Goal: Transaction & Acquisition: Purchase product/service

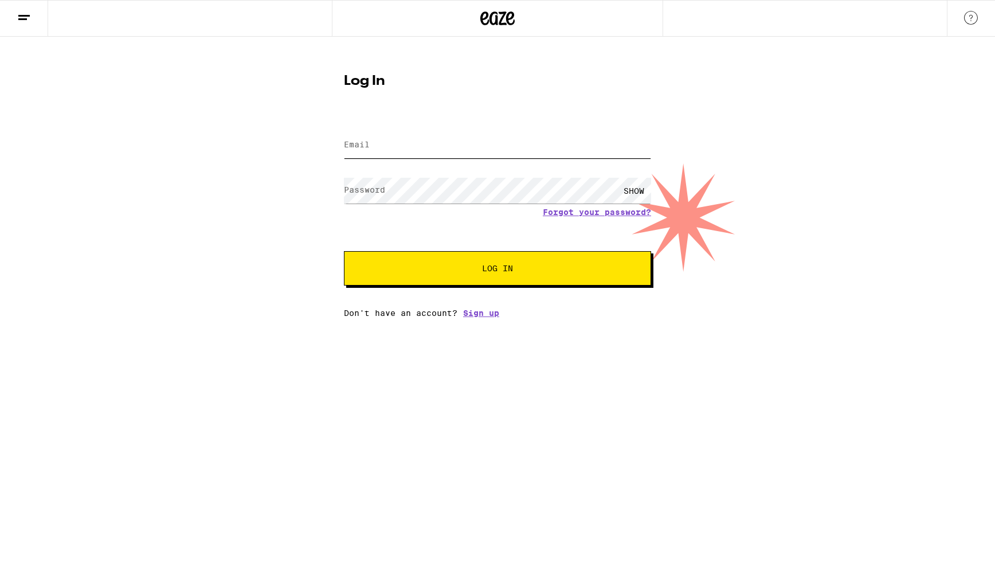
type input "[EMAIL_ADDRESS][DOMAIN_NAME]"
click at [497, 269] on button "Log In" at bounding box center [497, 268] width 307 height 34
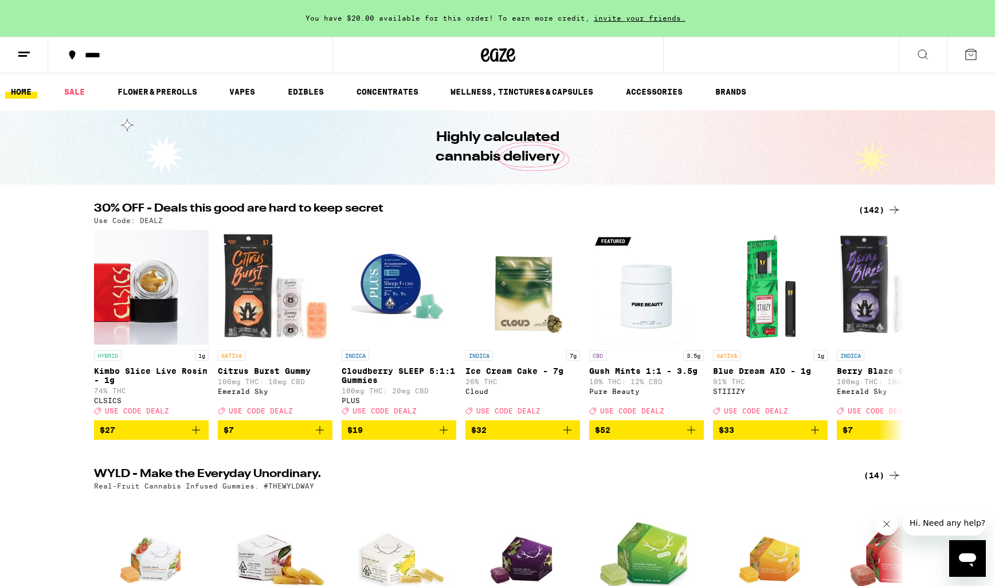
click at [98, 54] on div "*****" at bounding box center [197, 55] width 236 height 8
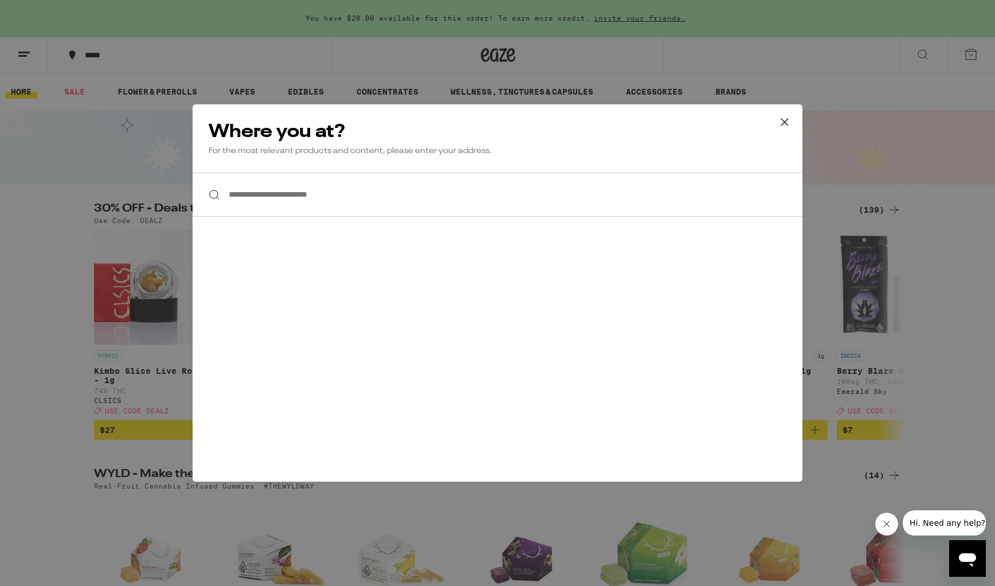
click at [276, 197] on input "**********" at bounding box center [497, 194] width 610 height 44
click at [788, 123] on icon at bounding box center [784, 121] width 17 height 17
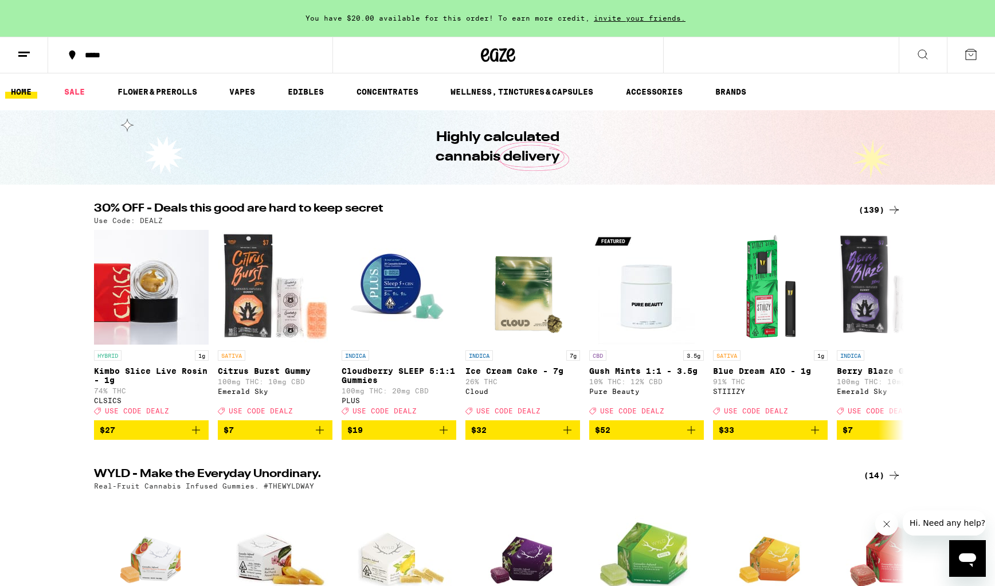
click at [18, 58] on icon at bounding box center [24, 55] width 14 height 14
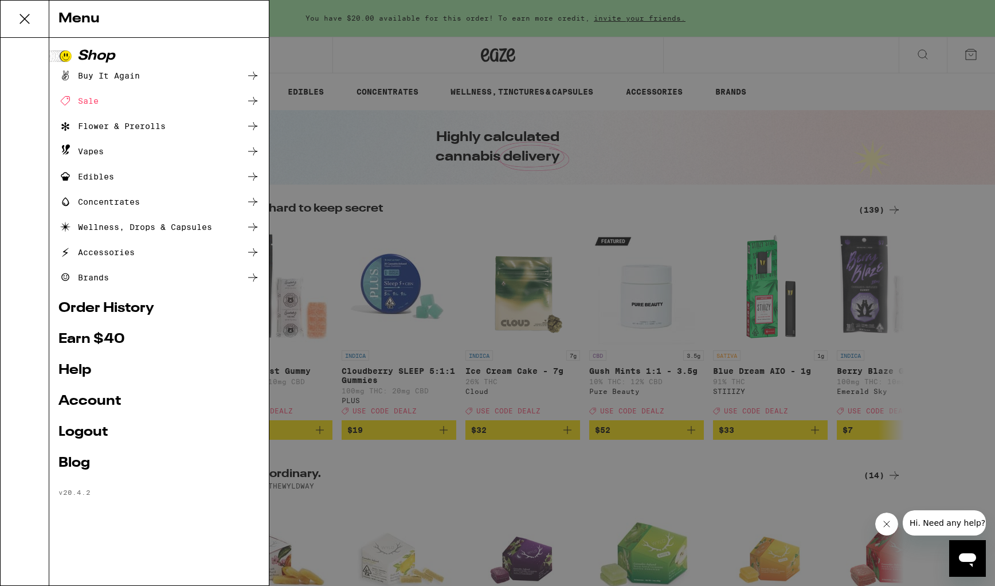
drag, startPoint x: 25, startPoint y: 21, endPoint x: 99, endPoint y: 34, distance: 74.4
click at [25, 21] on icon at bounding box center [24, 18] width 23 height 23
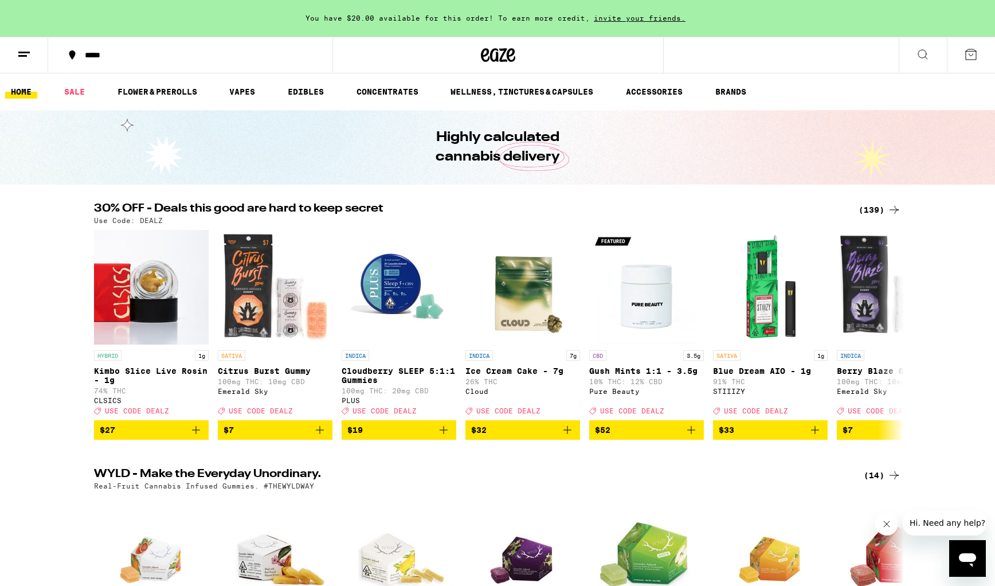
click at [99, 53] on div "*****" at bounding box center [197, 55] width 236 height 8
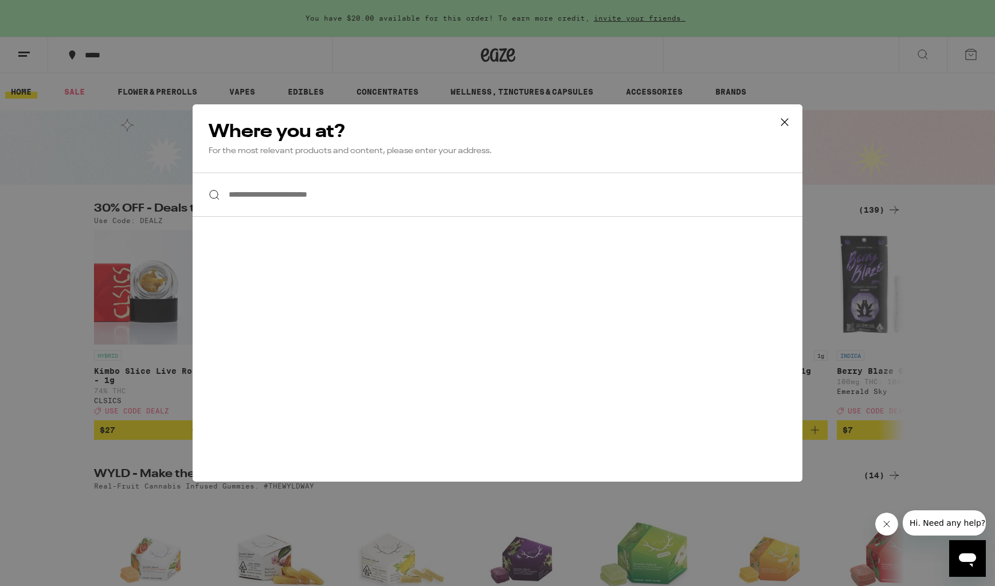
click at [289, 198] on input "**********" at bounding box center [497, 194] width 610 height 44
type input "*"
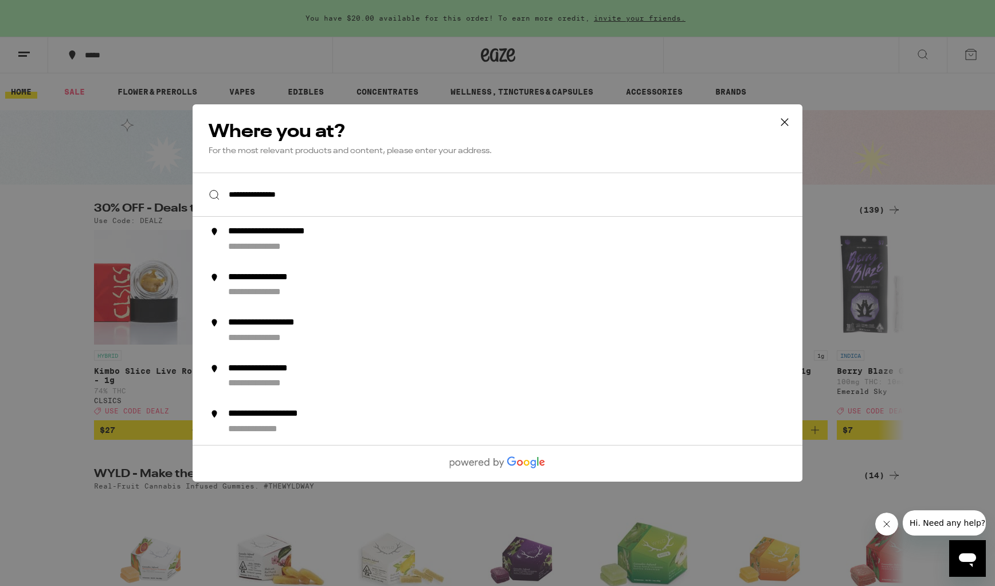
click at [294, 196] on input "**********" at bounding box center [497, 194] width 610 height 44
drag, startPoint x: 319, startPoint y: 196, endPoint x: 254, endPoint y: 197, distance: 64.2
click at [254, 197] on input "**********" at bounding box center [497, 194] width 610 height 44
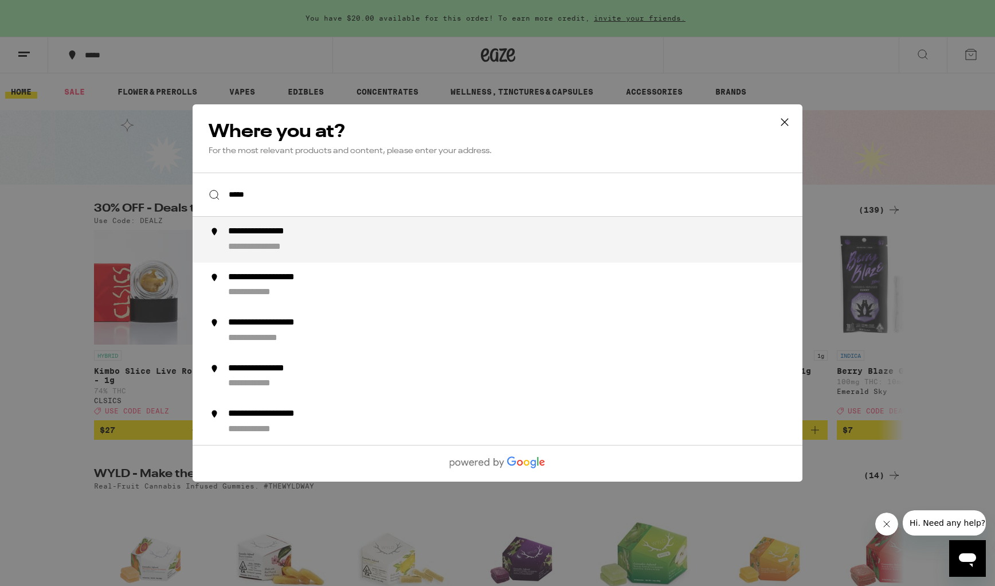
click at [341, 232] on div "**********" at bounding box center [520, 239] width 584 height 27
type input "**********"
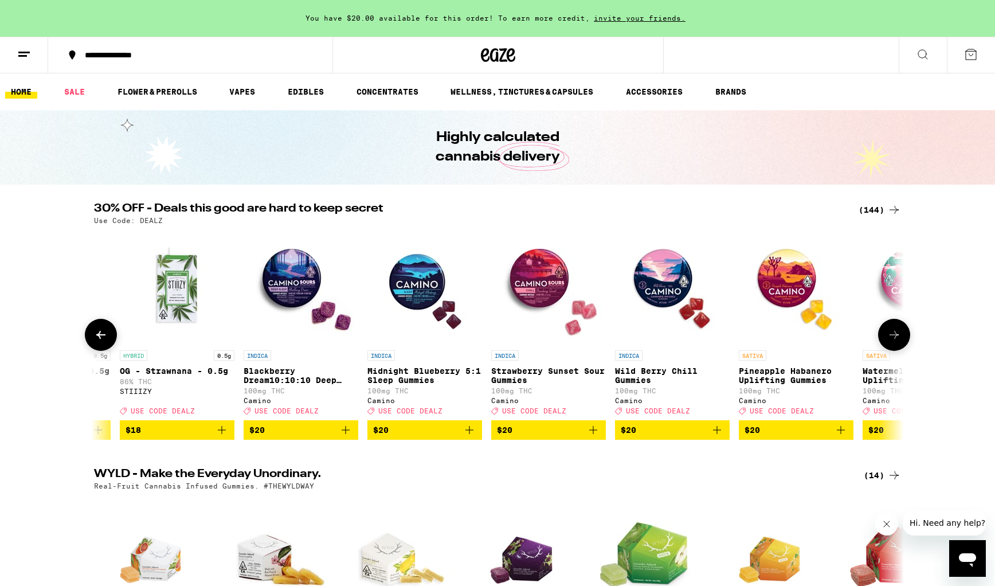
scroll to position [0, 5301]
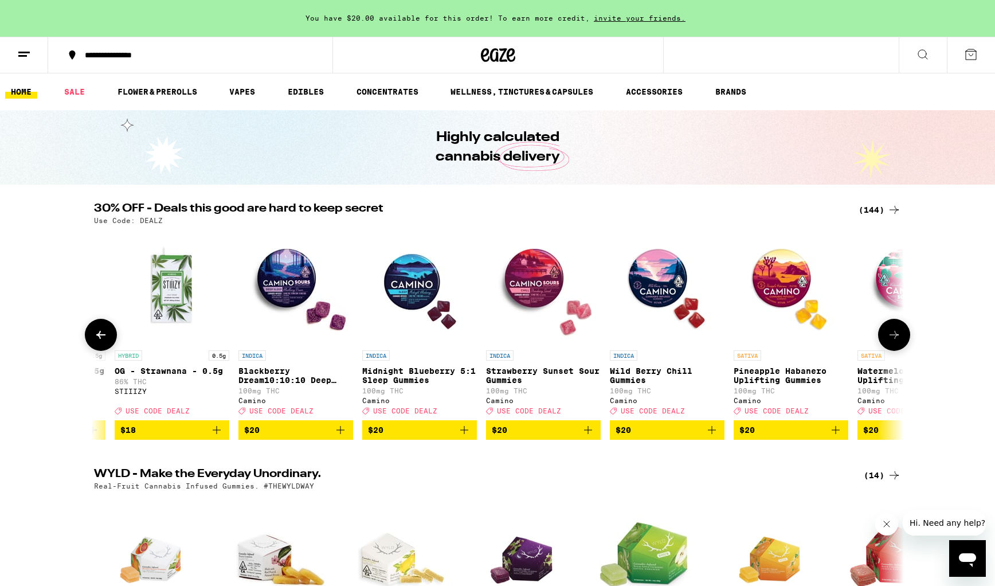
click at [535, 290] on img "Open page for Strawberry Sunset Sour Gummies from Camino" at bounding box center [543, 287] width 115 height 115
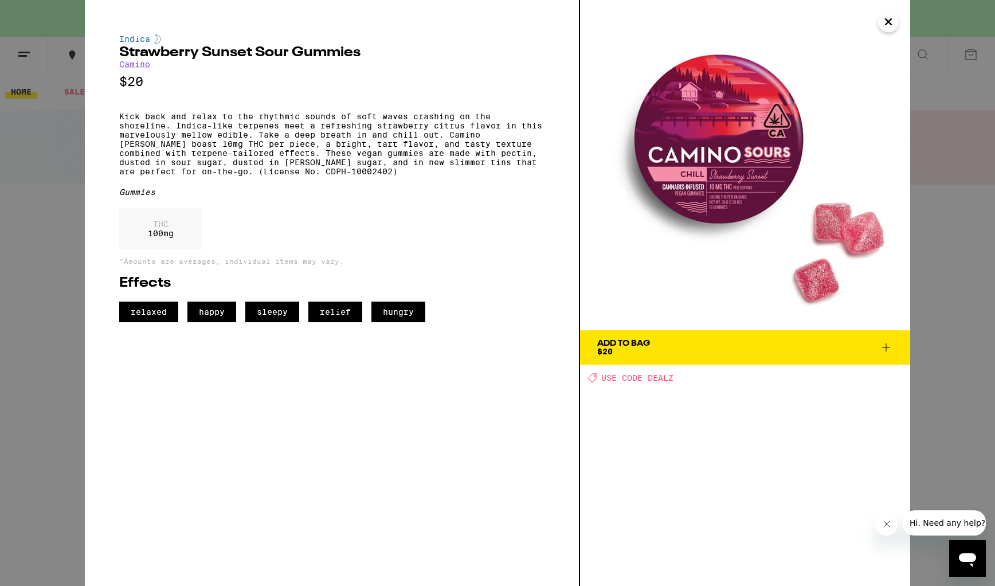
click at [885, 349] on icon at bounding box center [886, 347] width 14 height 14
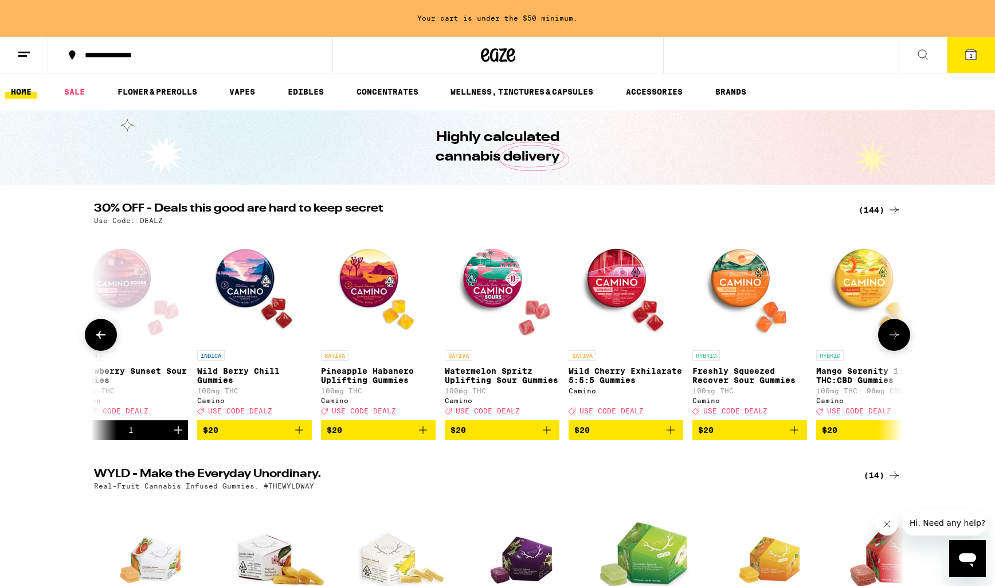
scroll to position [0, 5723]
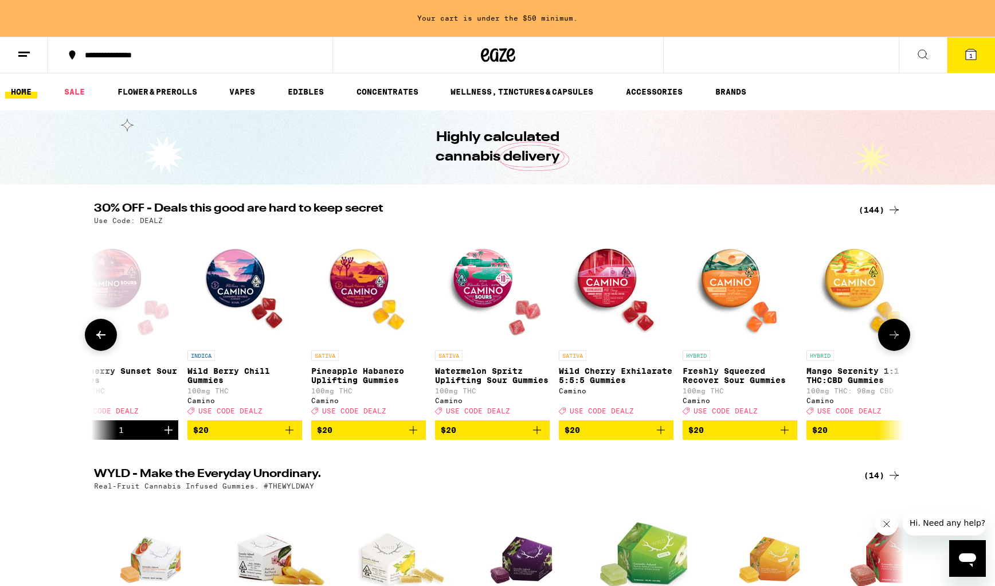
click at [617, 277] on img "Open page for Wild Cherry Exhilarate 5:5:5 Gummies from Camino" at bounding box center [616, 287] width 115 height 115
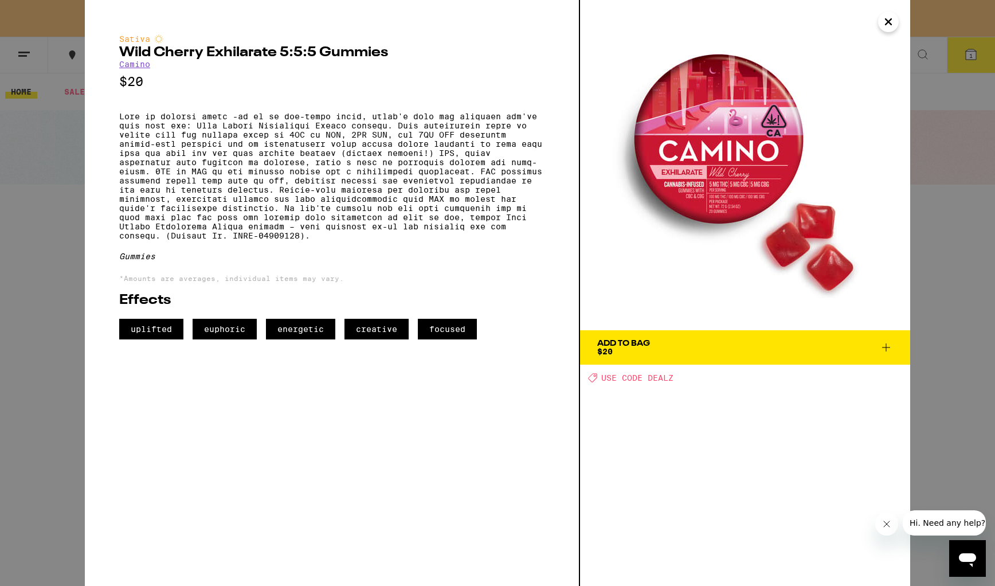
drag, startPoint x: 894, startPoint y: 25, endPoint x: 891, endPoint y: 30, distance: 6.7
click at [894, 25] on icon "Close" at bounding box center [888, 21] width 14 height 17
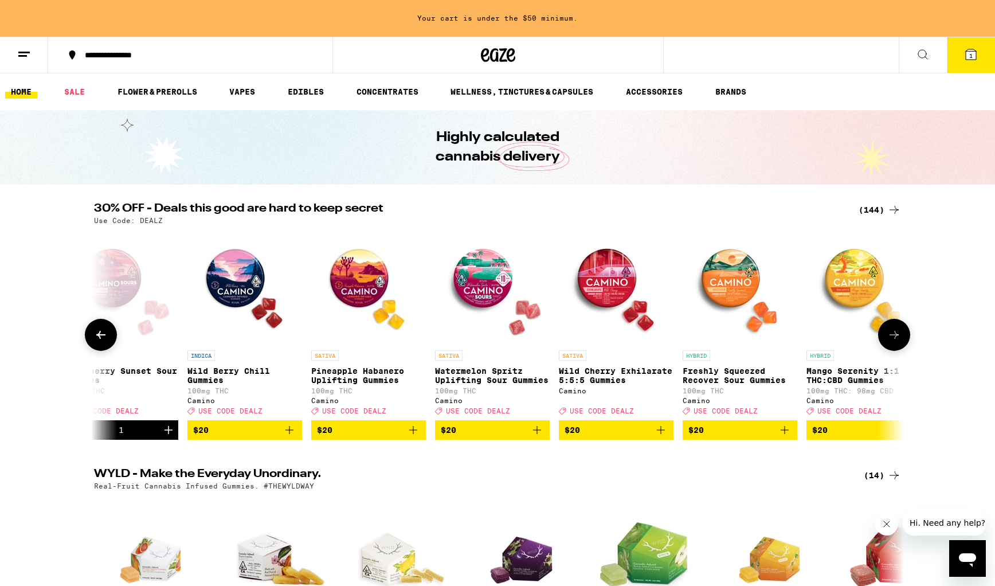
click at [744, 289] on img "Open page for Freshly Squeezed Recover Sour Gummies from Camino" at bounding box center [739, 287] width 115 height 115
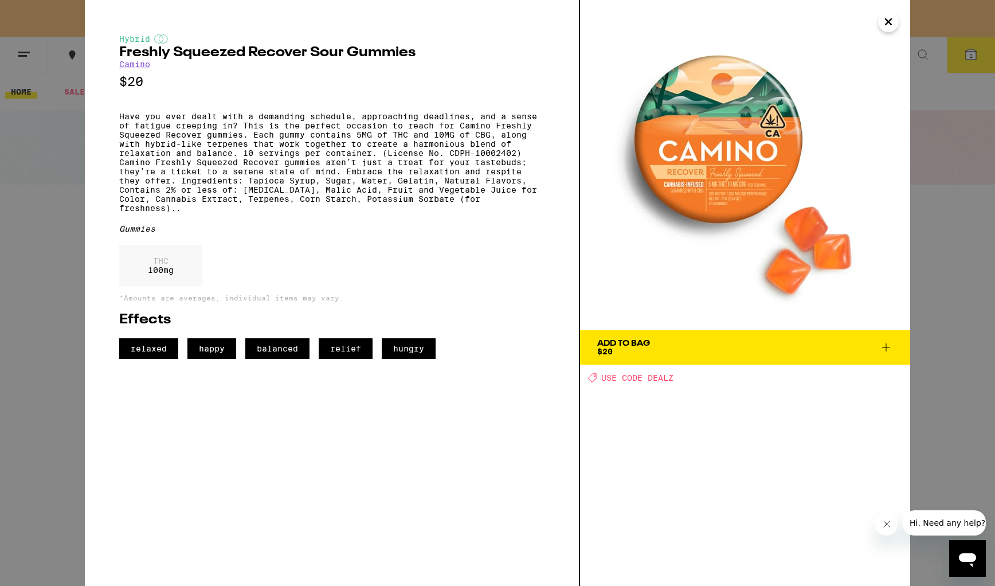
click at [893, 25] on icon "Close" at bounding box center [888, 21] width 14 height 17
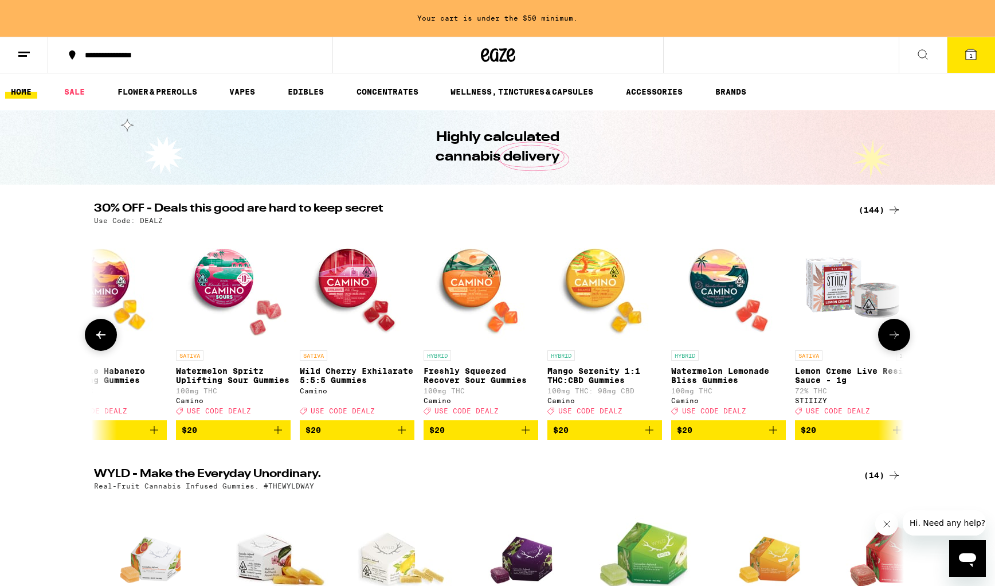
scroll to position [0, 5991]
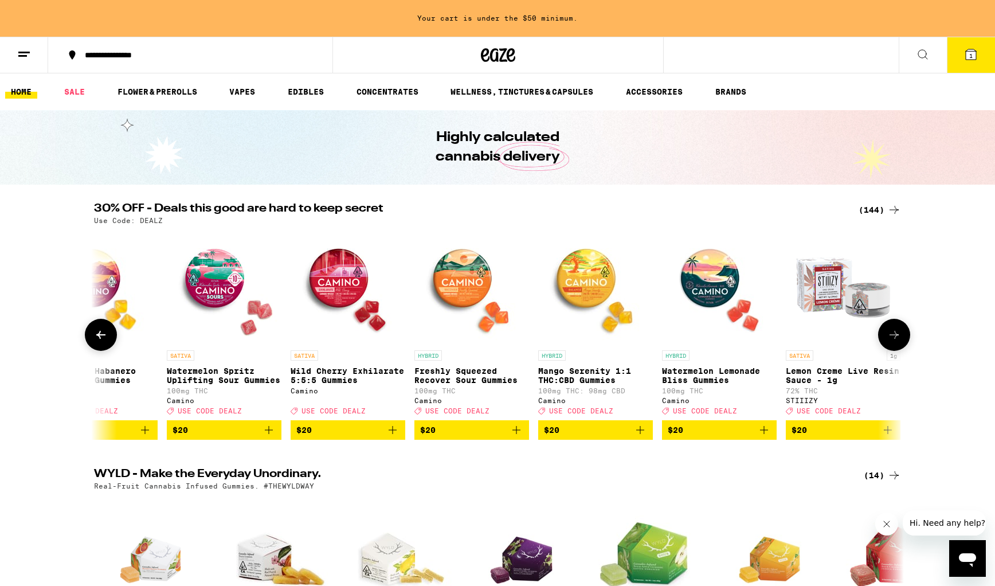
click at [602, 290] on img "Open page for Mango Serenity 1:1 THC:CBD Gummies from Camino" at bounding box center [595, 287] width 115 height 115
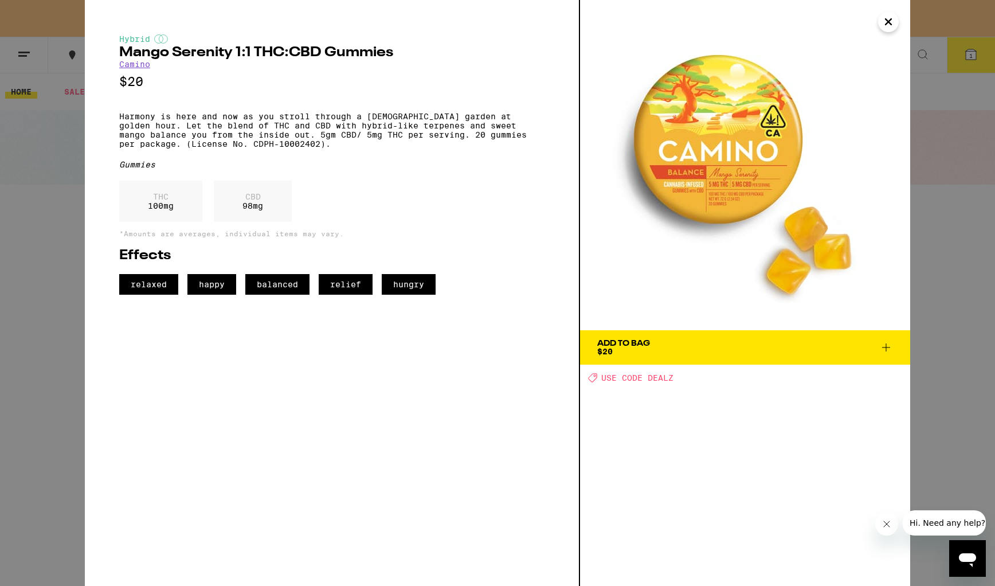
drag, startPoint x: 885, startPoint y: 22, endPoint x: 868, endPoint y: 62, distance: 43.4
click at [885, 22] on icon "Close" at bounding box center [888, 21] width 14 height 17
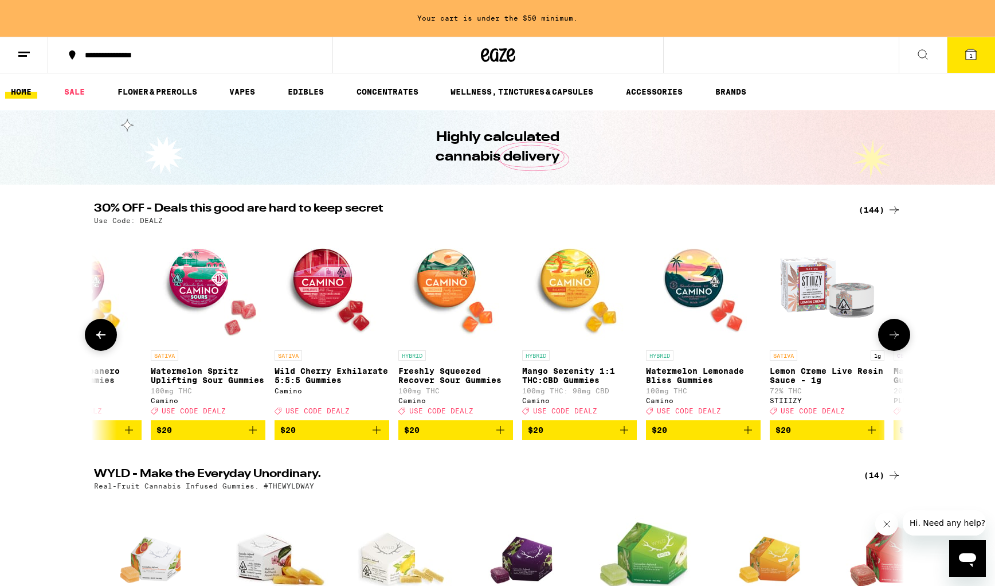
scroll to position [0, 6013]
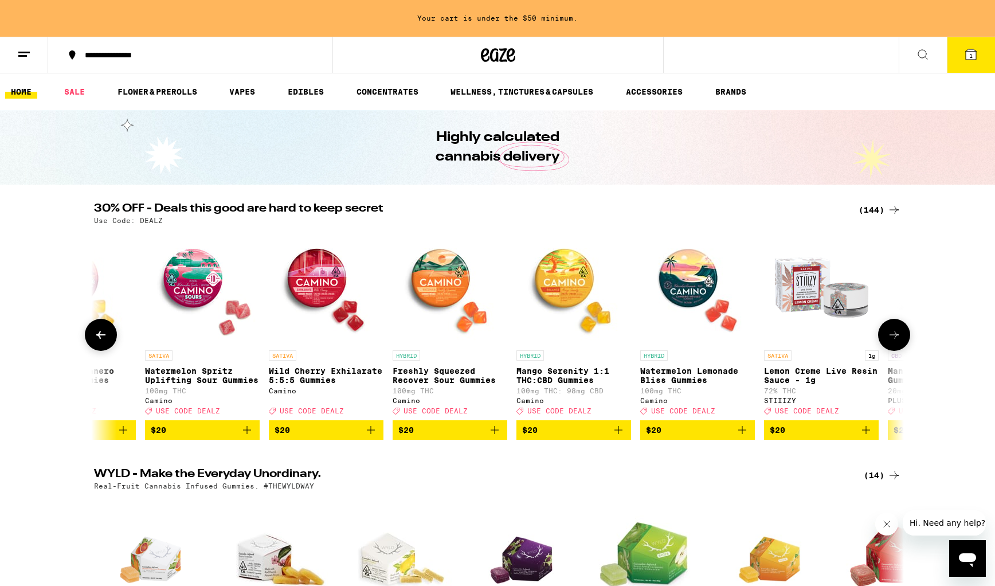
click at [673, 283] on img "Open page for Watermelon Lemonade Bliss Gummies from Camino" at bounding box center [697, 287] width 115 height 115
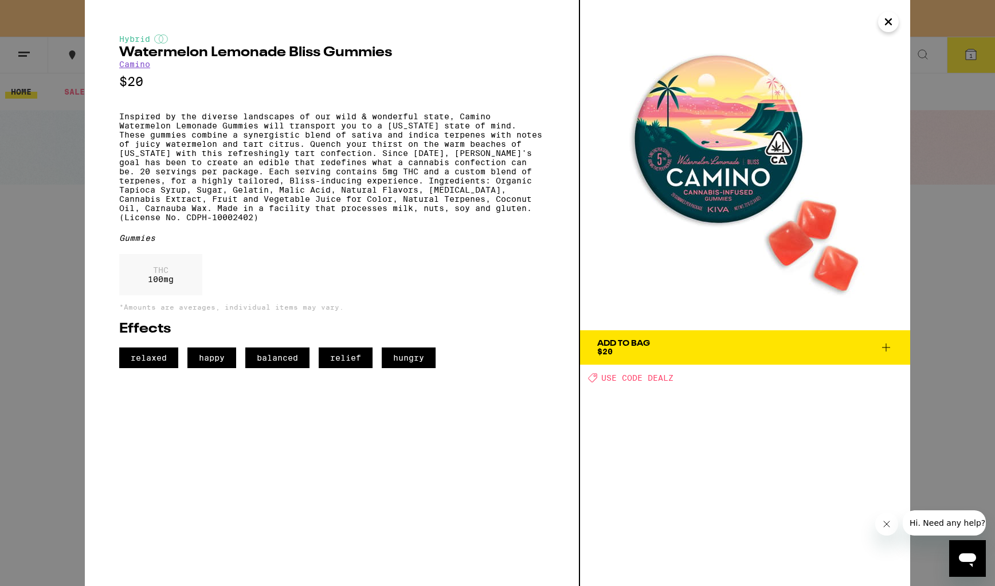
drag, startPoint x: 891, startPoint y: 21, endPoint x: 874, endPoint y: 44, distance: 29.0
click at [891, 21] on icon "Close" at bounding box center [888, 21] width 14 height 17
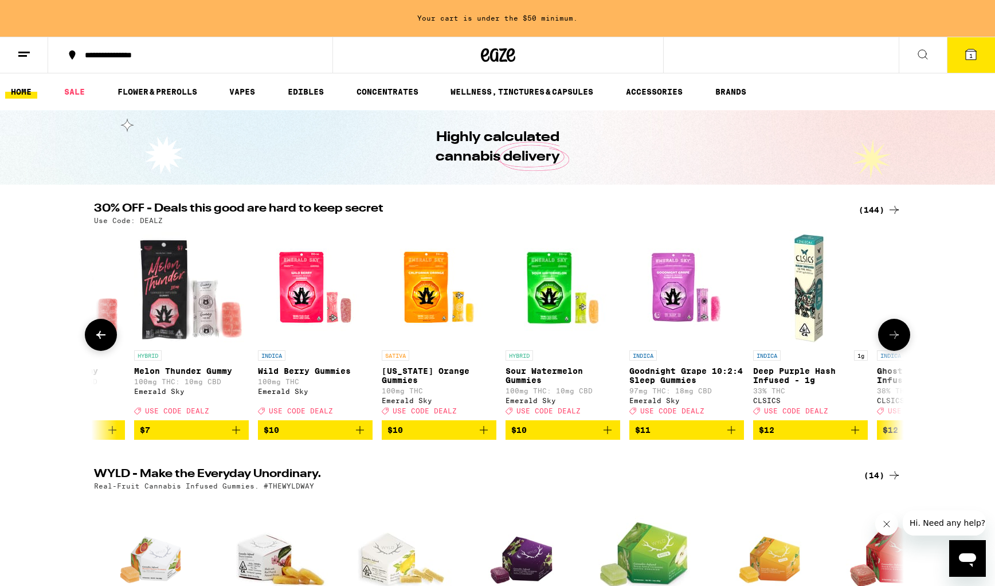
scroll to position [0, 543]
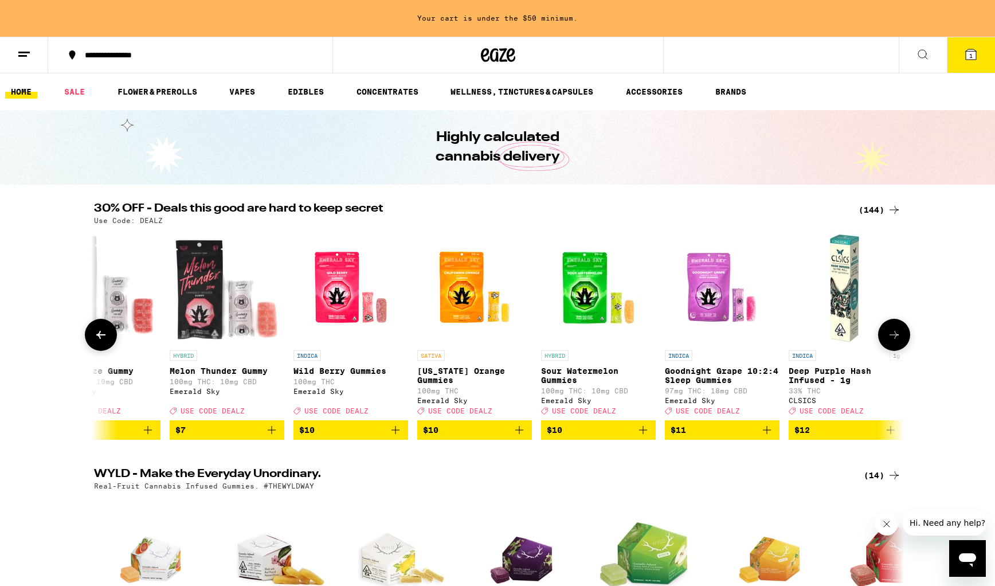
click at [465, 295] on img "Open page for California Orange Gummies from Emerald Sky" at bounding box center [474, 287] width 115 height 115
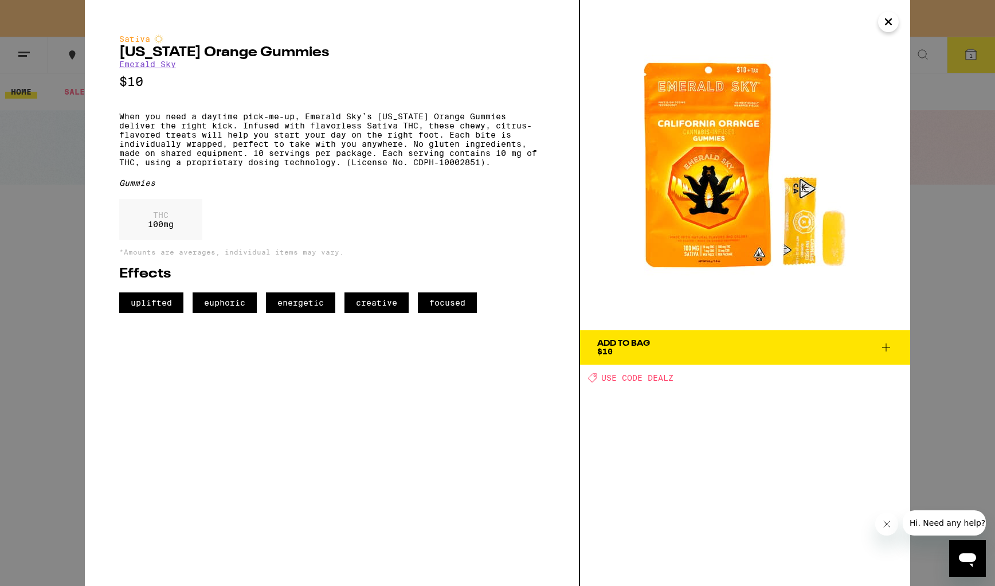
click at [882, 347] on icon at bounding box center [886, 347] width 8 height 8
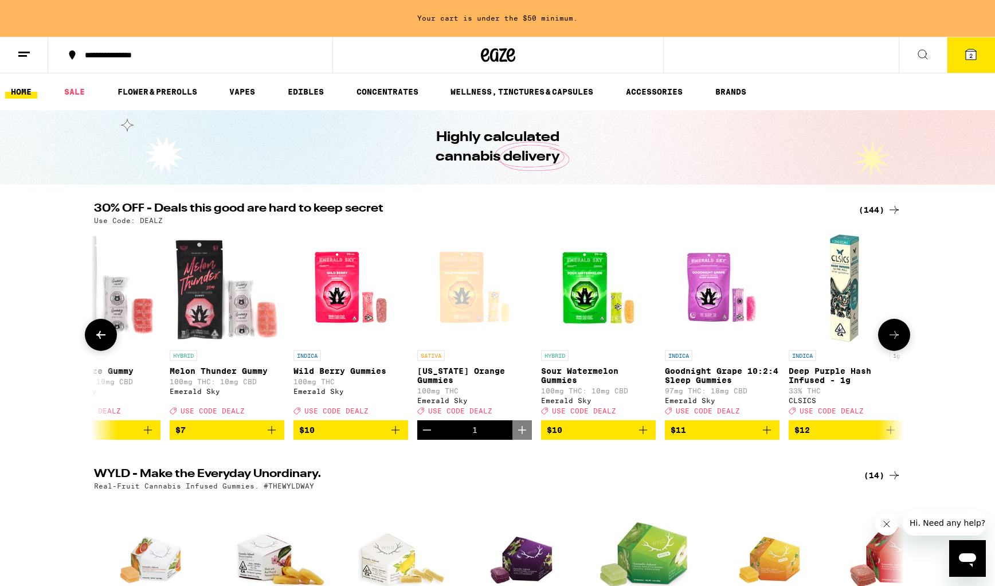
click at [580, 301] on img "Open page for Sour Watermelon Gummies from Emerald Sky" at bounding box center [598, 287] width 115 height 115
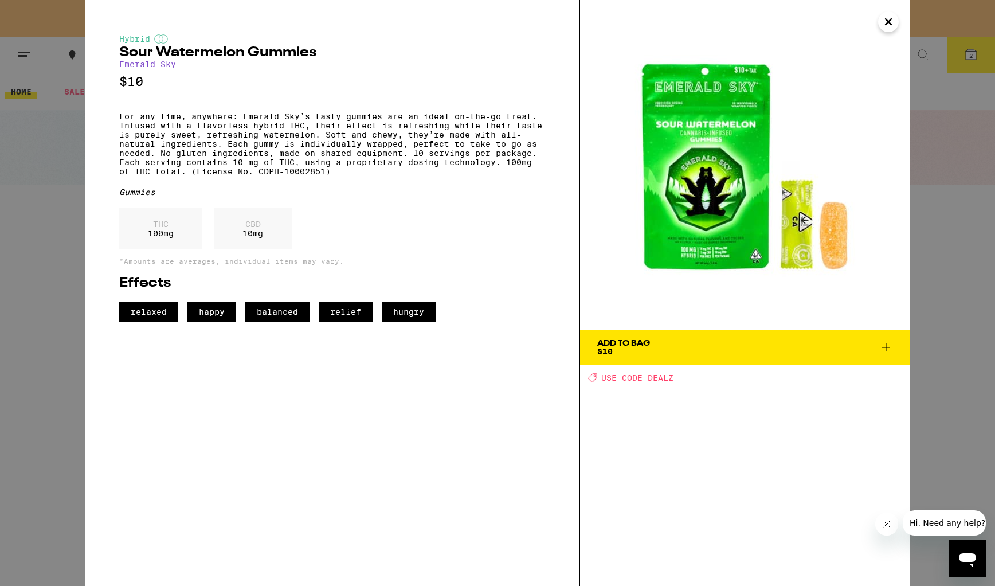
click at [889, 22] on icon "Close" at bounding box center [888, 22] width 6 height 6
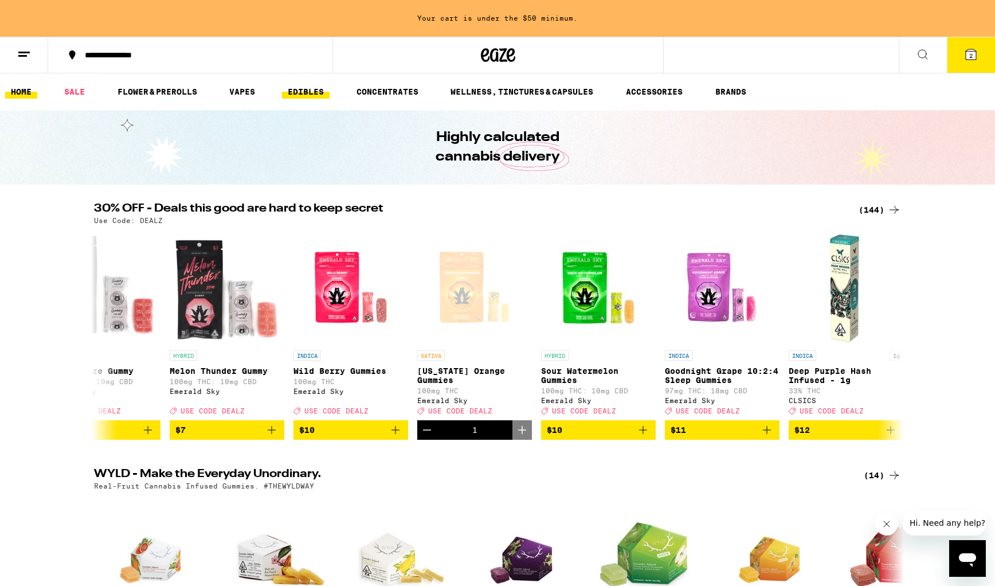
click at [317, 92] on link "EDIBLES" at bounding box center [306, 92] width 48 height 14
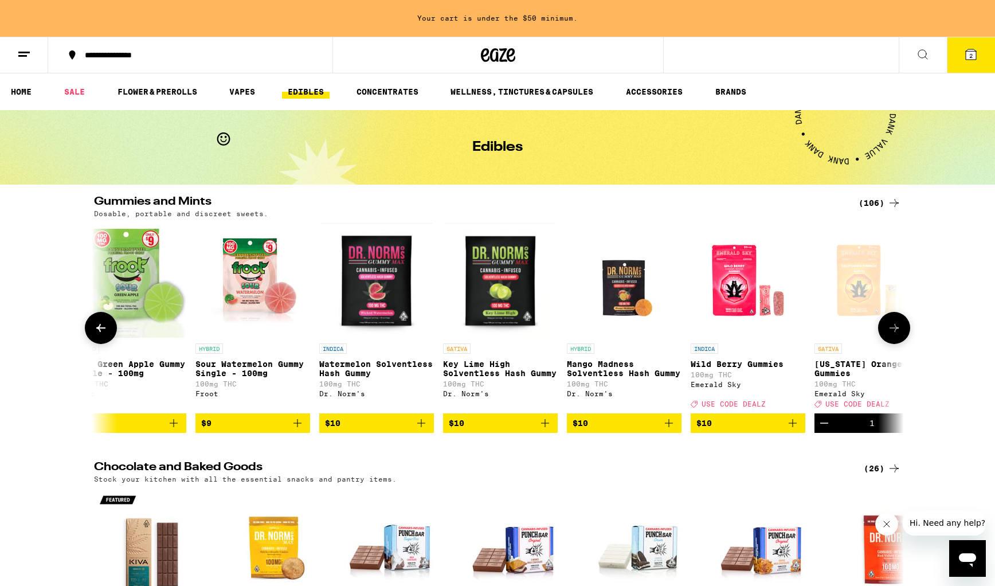
scroll to position [0, 747]
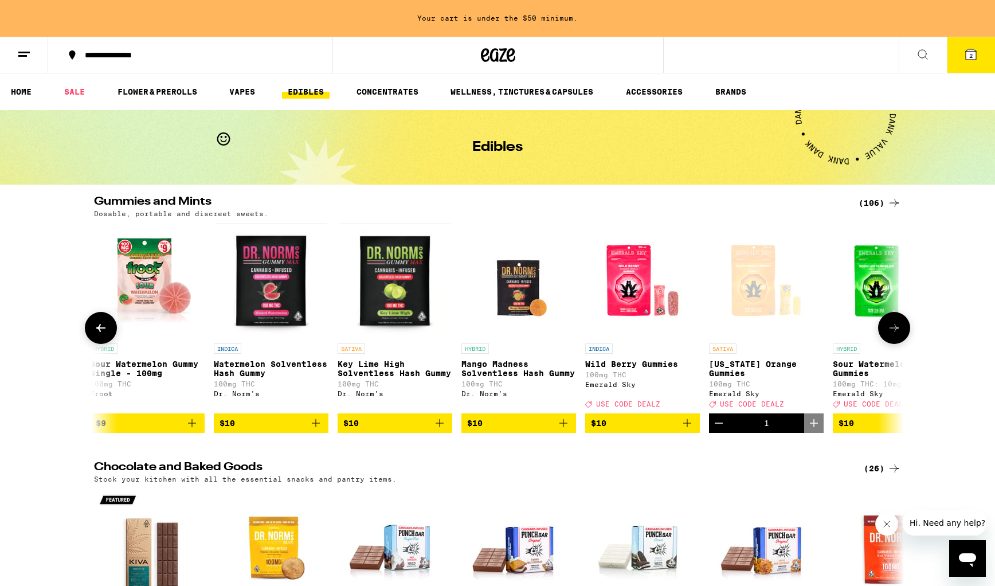
click at [284, 309] on img "Open page for Watermelon Solventless Hash Gummy from Dr. Norm's" at bounding box center [270, 280] width 111 height 115
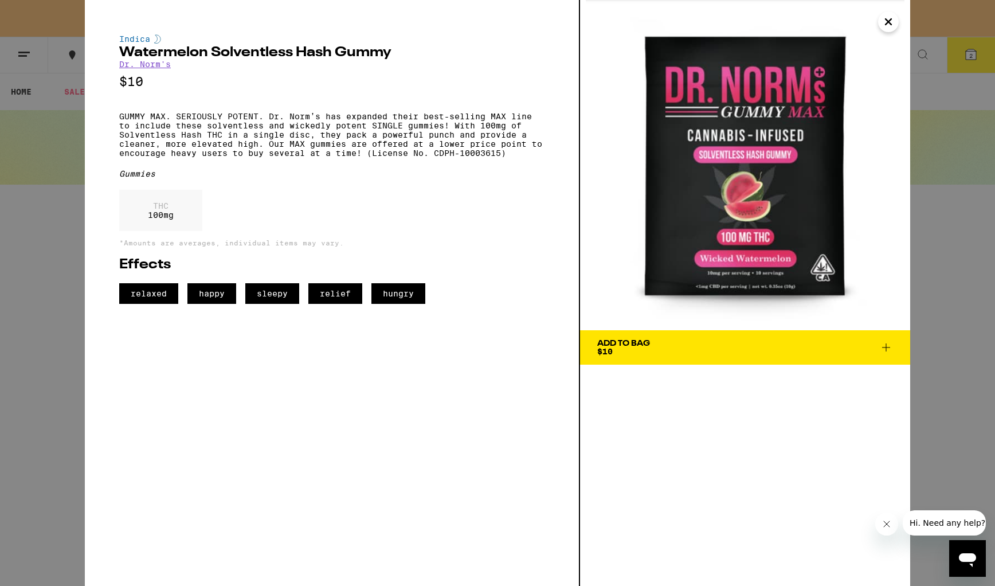
click at [890, 26] on icon "Close" at bounding box center [888, 21] width 14 height 17
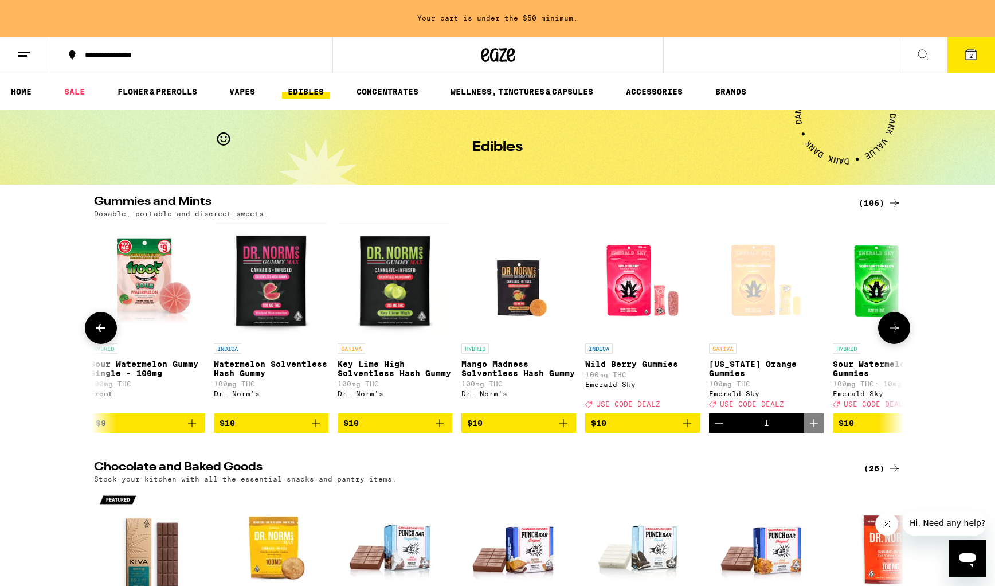
click at [445, 430] on icon "Add to bag" at bounding box center [440, 423] width 14 height 14
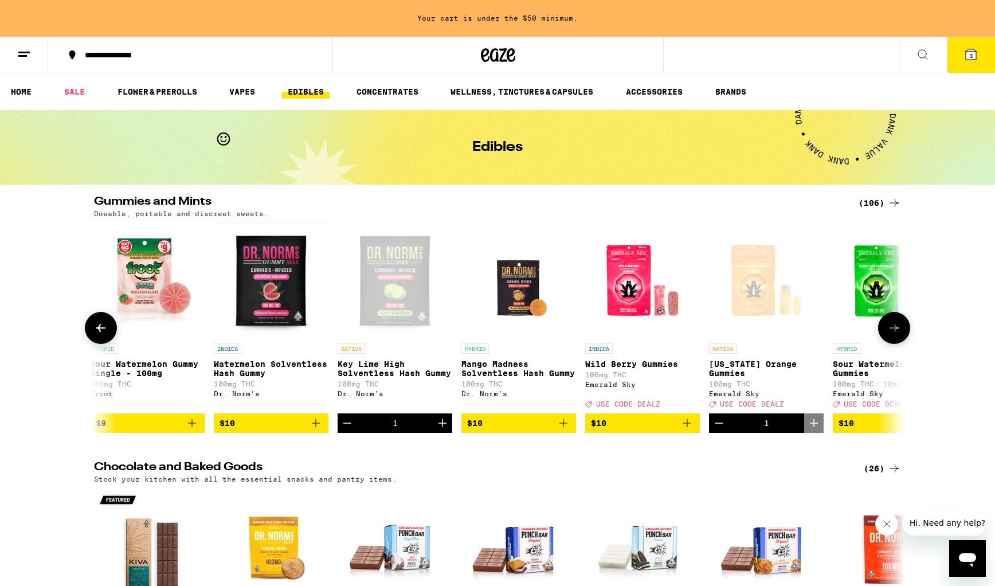
click at [354, 431] on button "Decrement" at bounding box center [346, 422] width 19 height 19
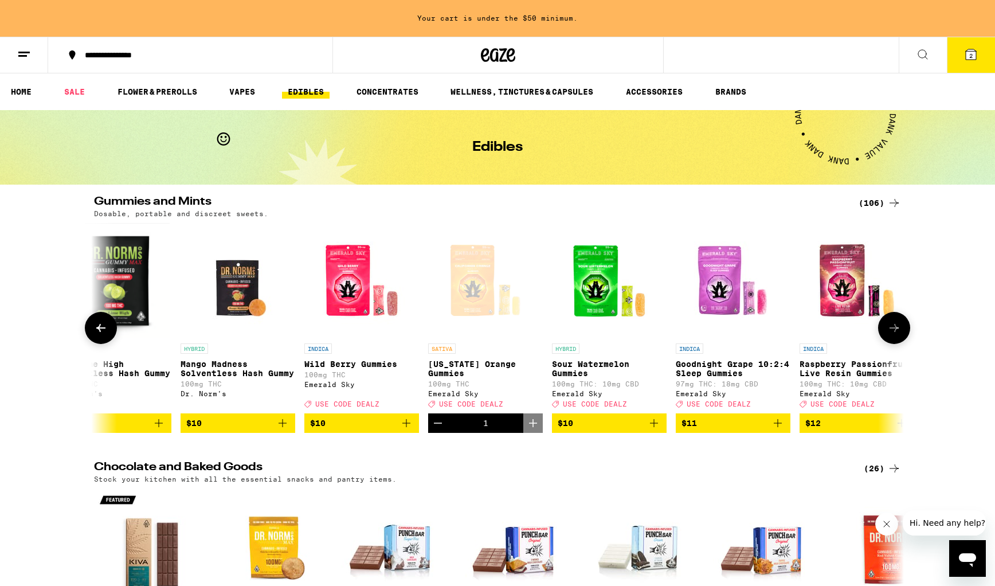
scroll to position [0, 1037]
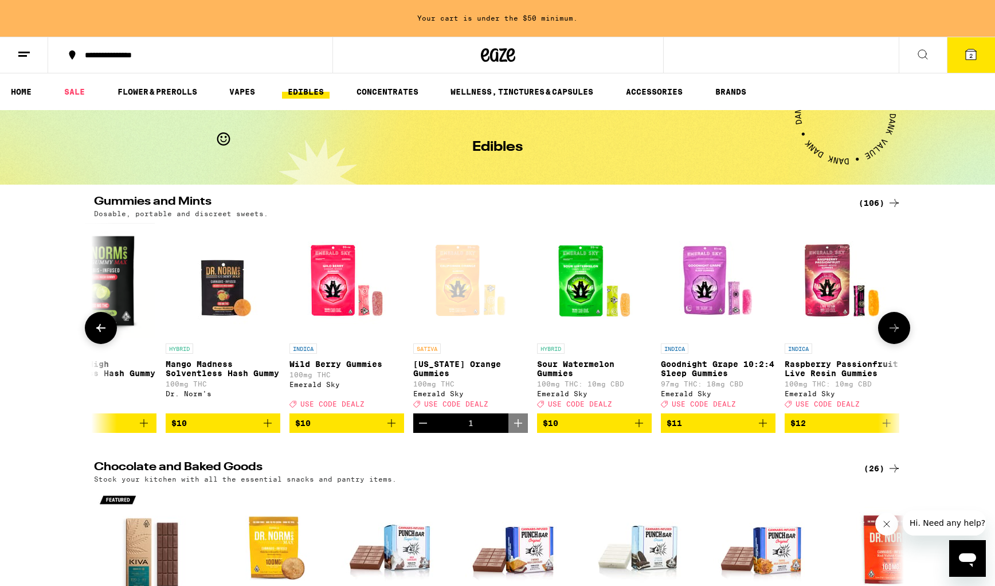
click at [641, 430] on icon "Add to bag" at bounding box center [639, 423] width 14 height 14
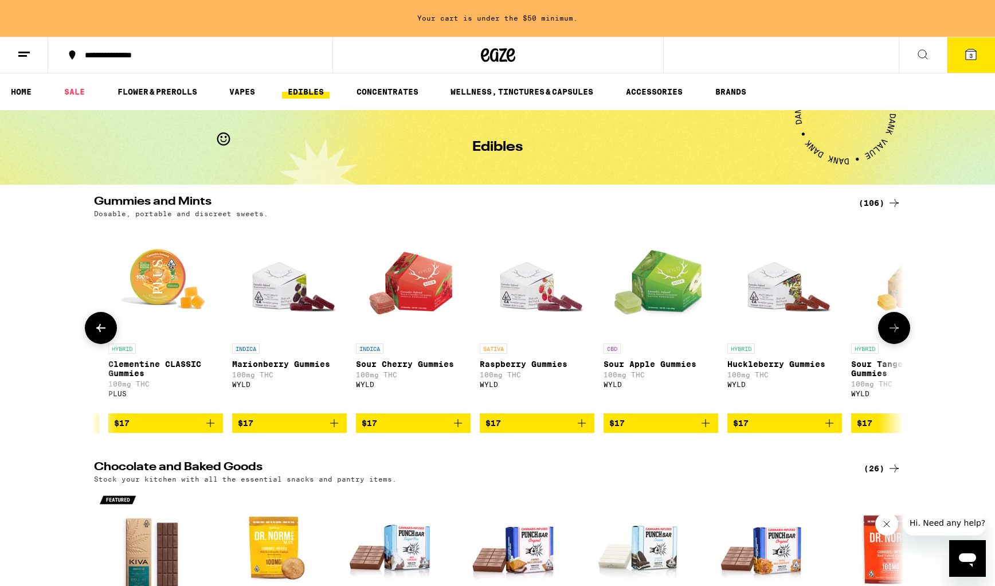
scroll to position [0, 4472]
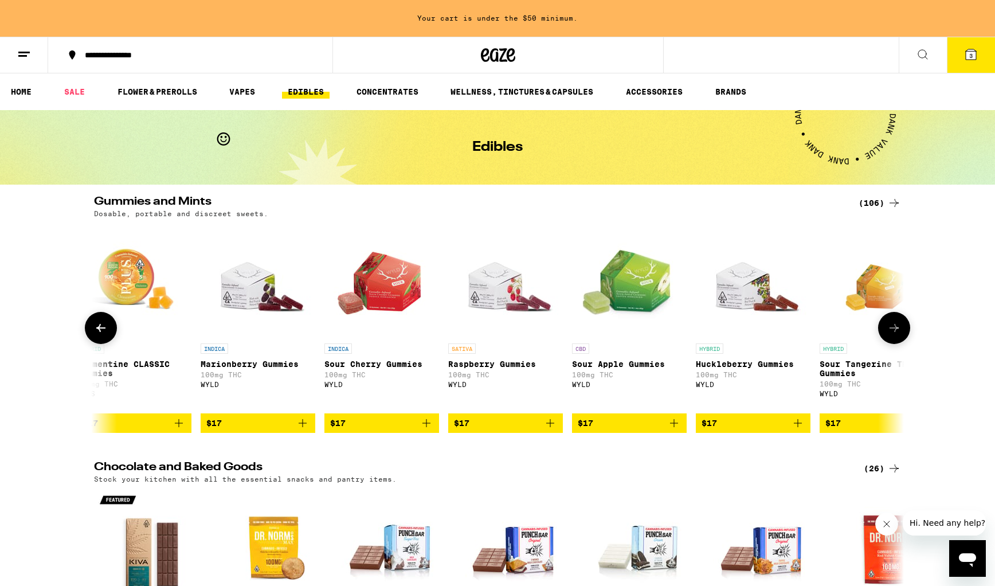
click at [551, 430] on icon "Add to bag" at bounding box center [550, 423] width 14 height 14
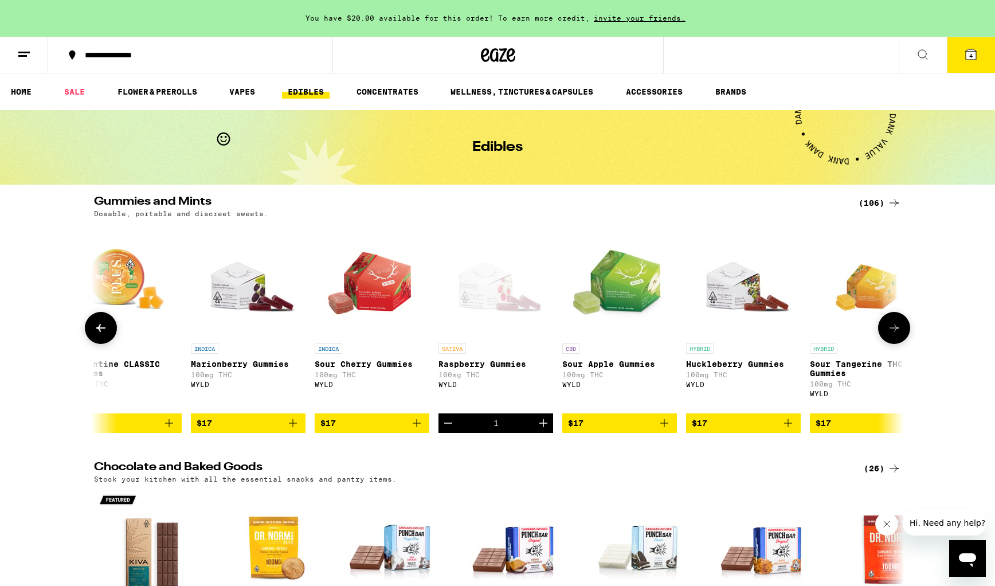
scroll to position [0, 4481]
click at [449, 430] on icon "Decrement" at bounding box center [449, 423] width 14 height 14
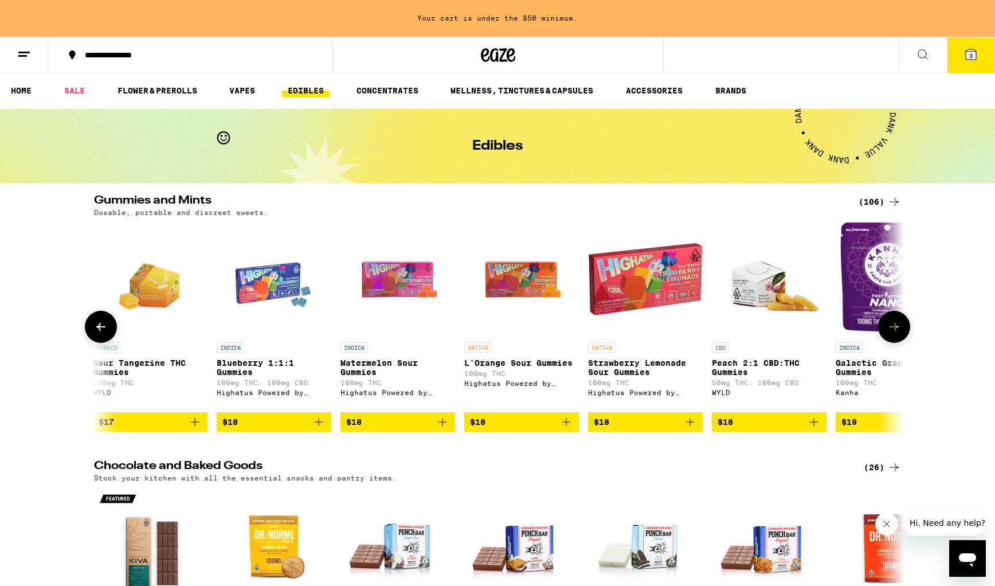
scroll to position [0, 5200]
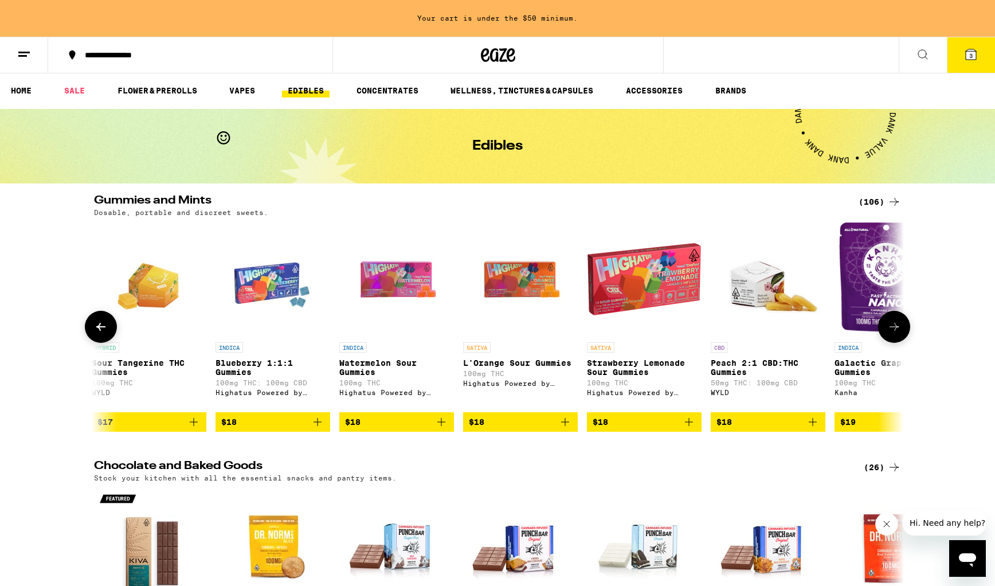
click at [691, 429] on icon "Add to bag" at bounding box center [689, 422] width 14 height 14
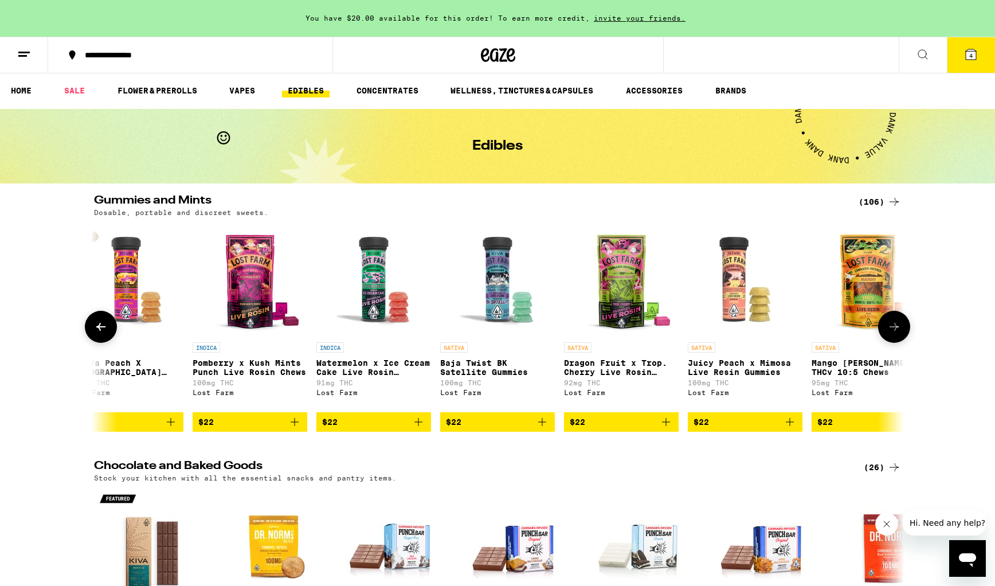
scroll to position [0, 11289]
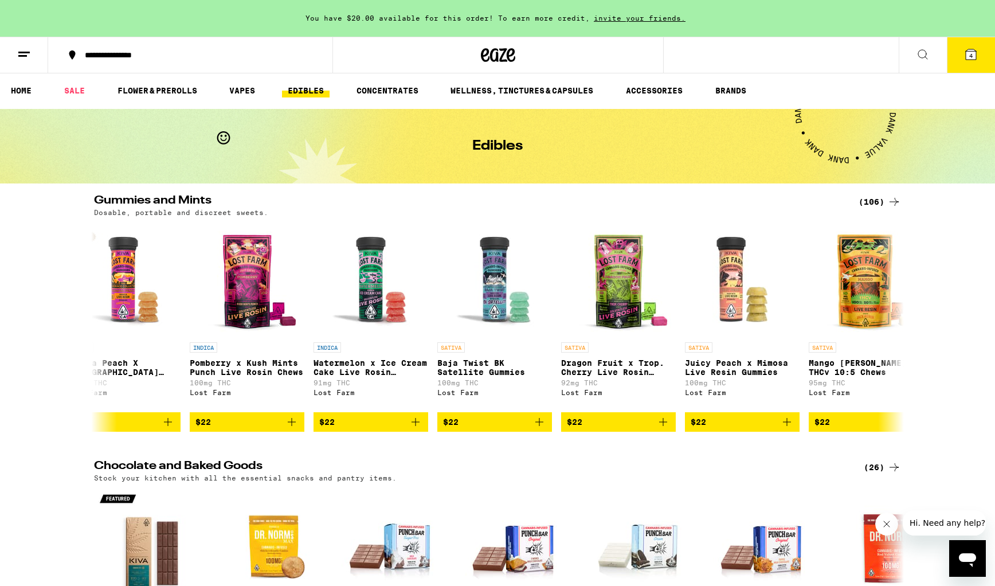
click at [964, 53] on icon at bounding box center [971, 55] width 14 height 14
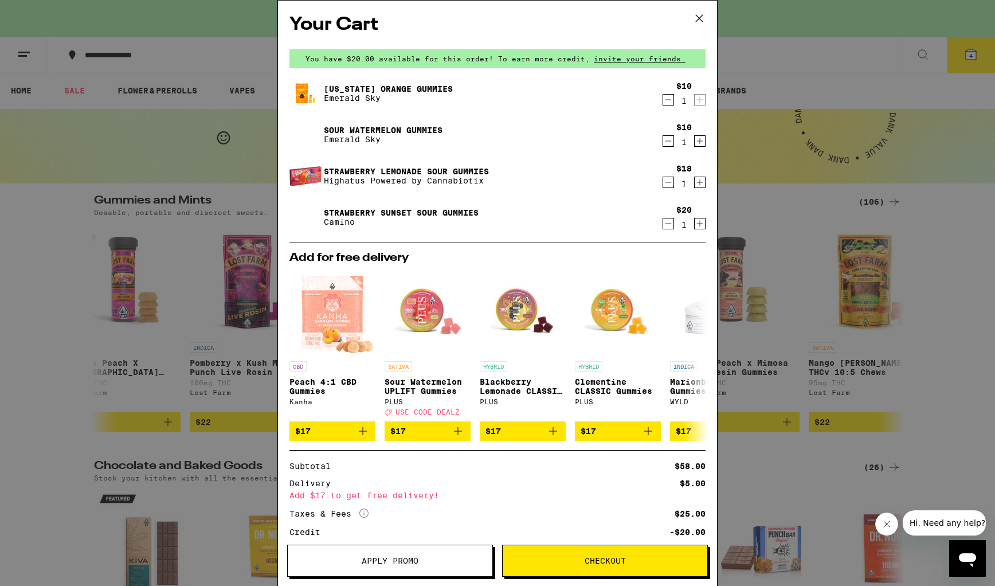
click at [698, 20] on icon at bounding box center [698, 18] width 17 height 17
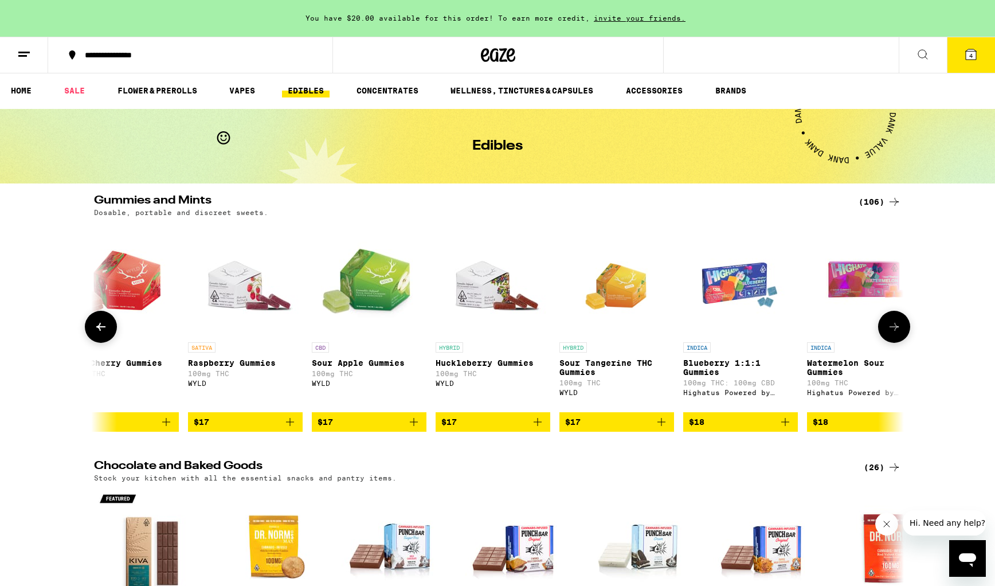
scroll to position [0, 4700]
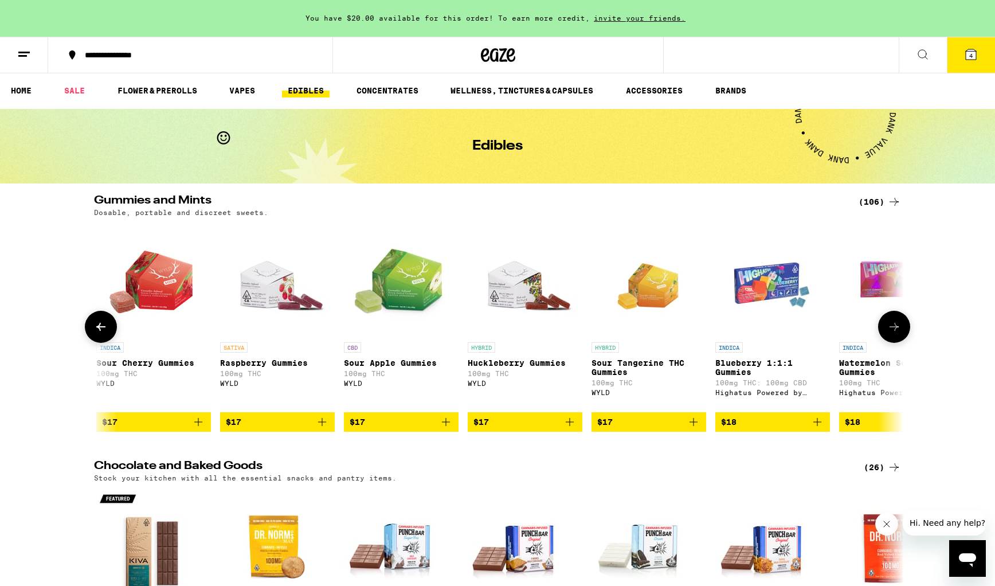
click at [571, 429] on icon "Add to bag" at bounding box center [570, 422] width 14 height 14
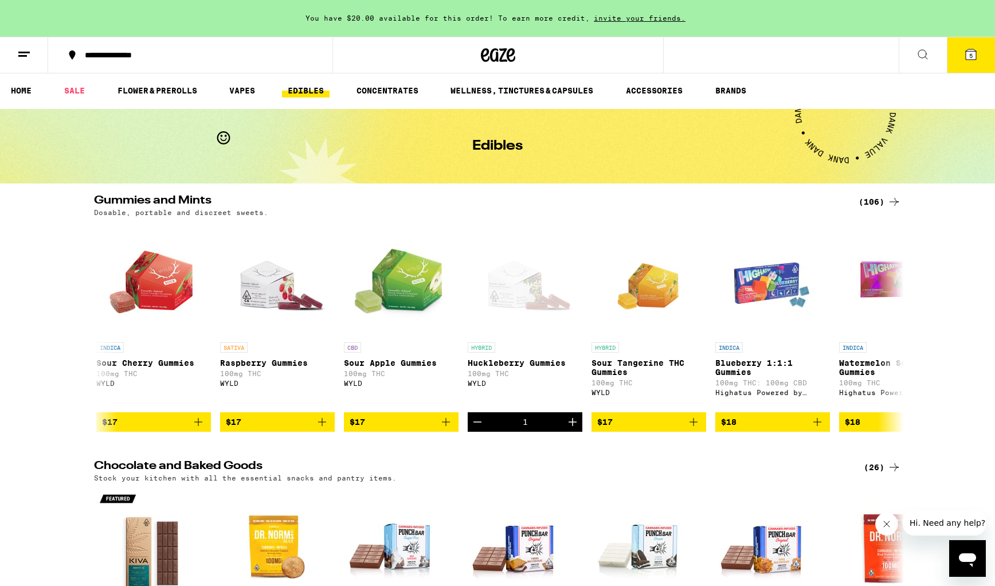
click at [972, 60] on icon at bounding box center [971, 55] width 14 height 14
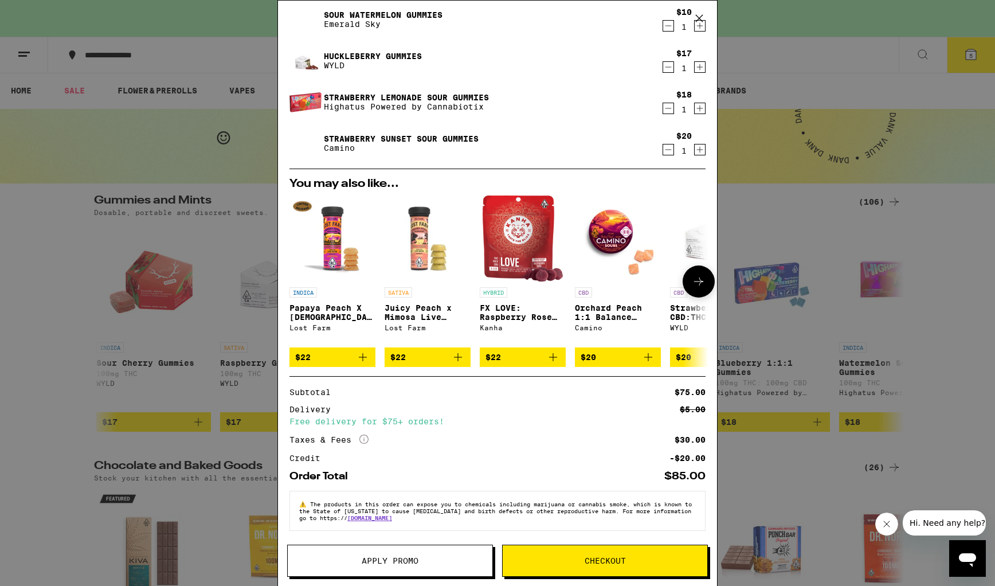
scroll to position [124, 0]
click at [396, 557] on span "Apply Promo" at bounding box center [390, 560] width 57 height 8
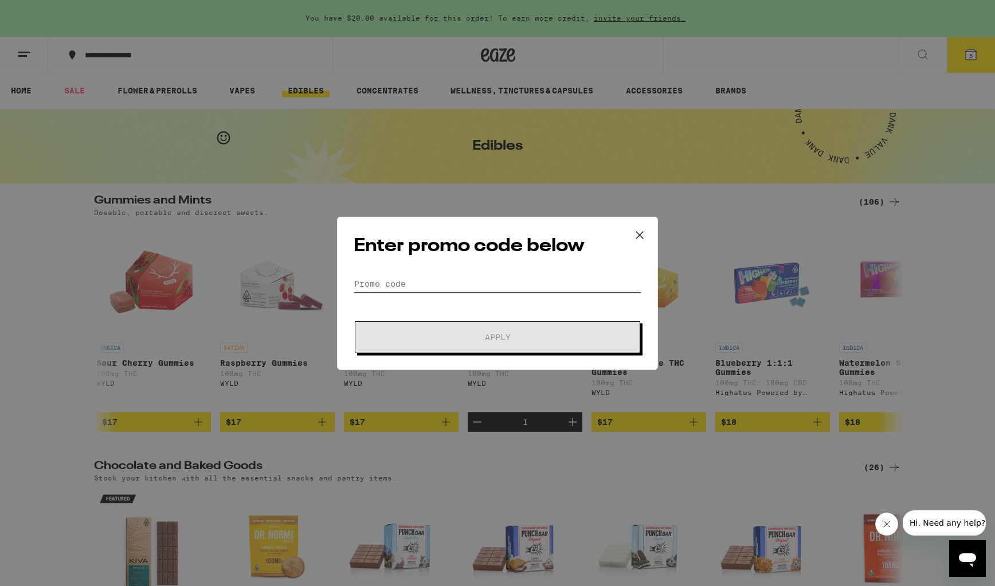
click at [441, 282] on input "Promo Code" at bounding box center [497, 283] width 288 height 17
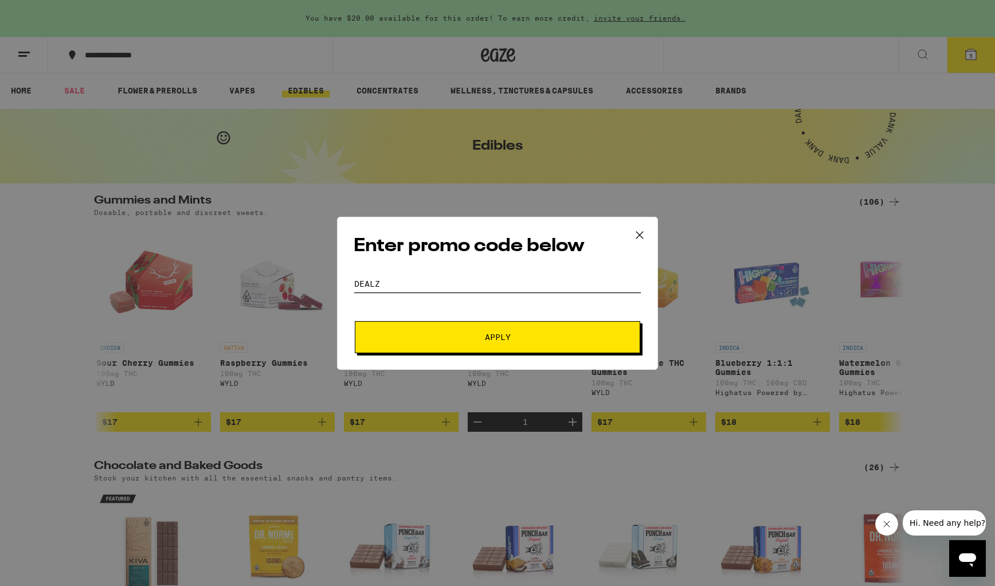
type input "dealz"
click at [478, 339] on span "Apply" at bounding box center [497, 337] width 206 height 8
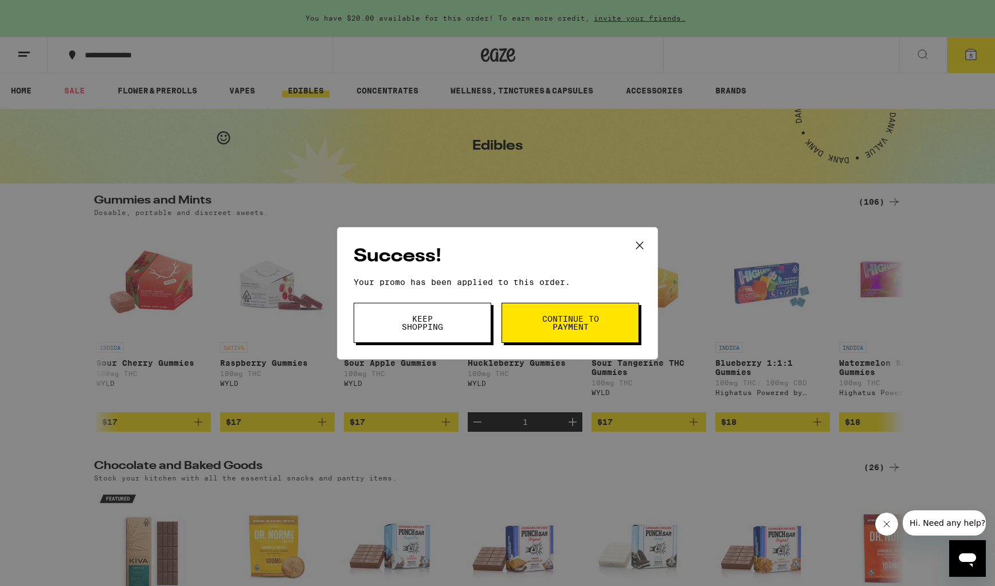
click at [573, 324] on span "Continue to payment" at bounding box center [570, 323] width 58 height 16
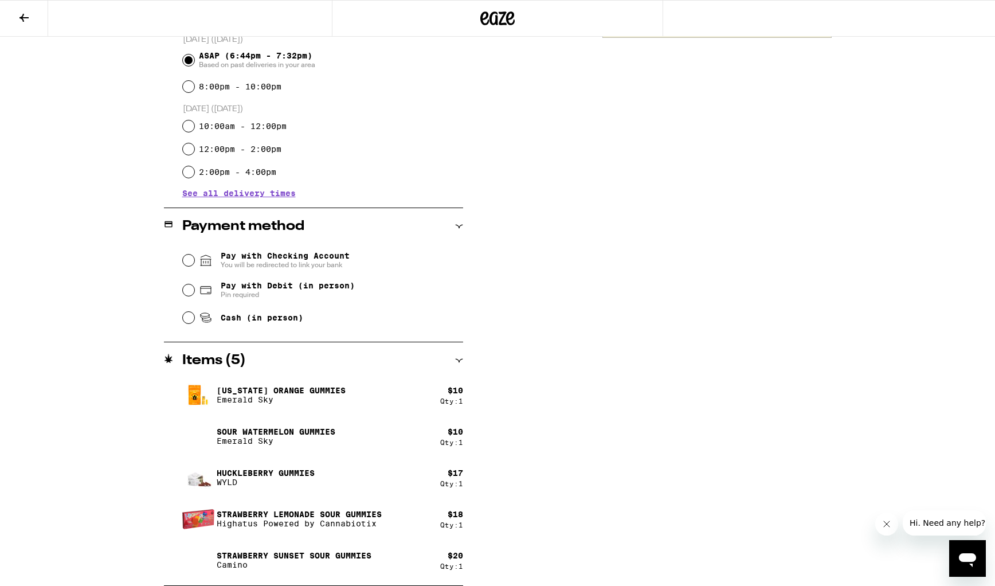
scroll to position [322, 0]
click at [190, 318] on input "Cash (in person)" at bounding box center [188, 317] width 11 height 11
radio input "true"
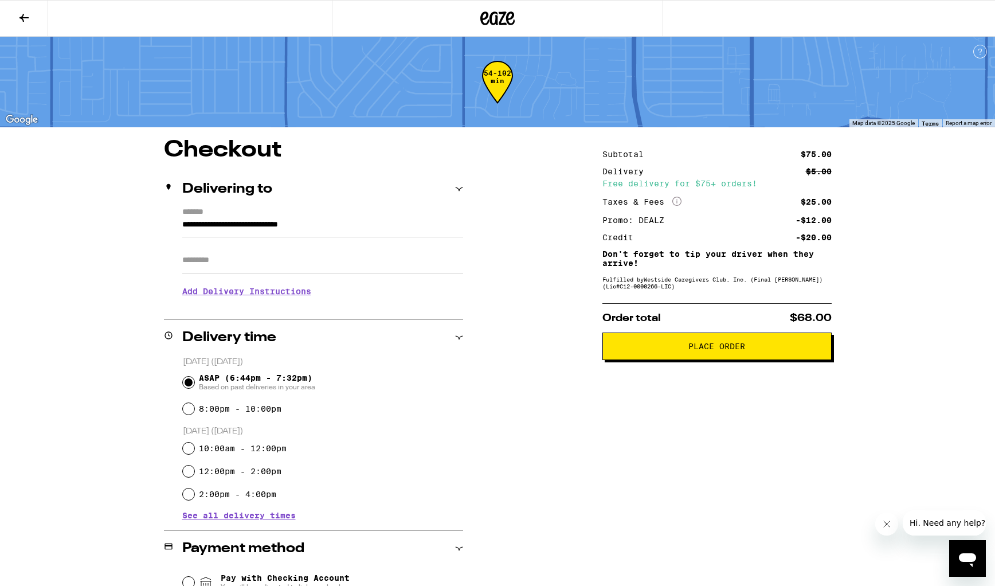
scroll to position [0, 0]
click at [726, 350] on span "Place Order" at bounding box center [716, 346] width 57 height 8
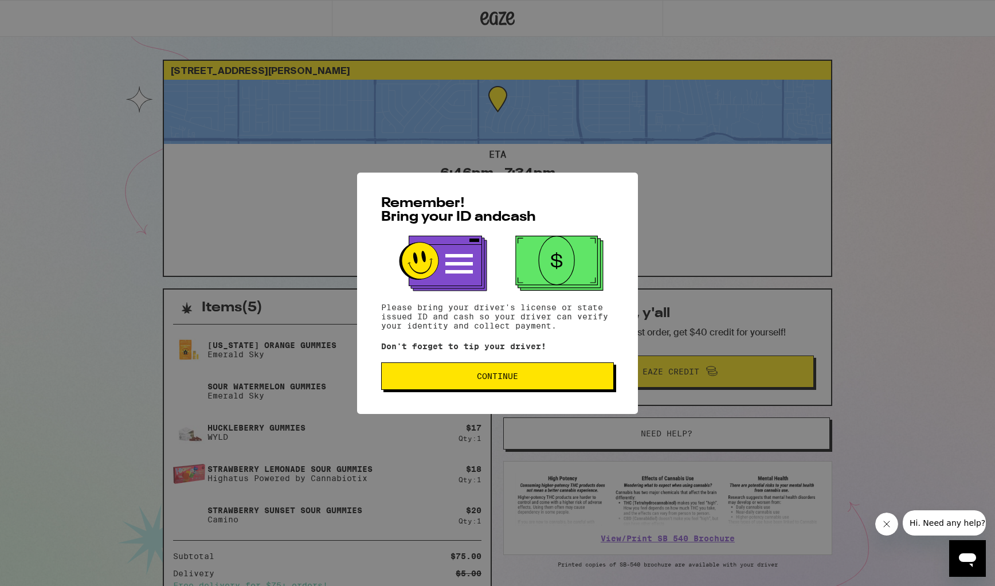
click at [496, 380] on span "Continue" at bounding box center [497, 376] width 41 height 8
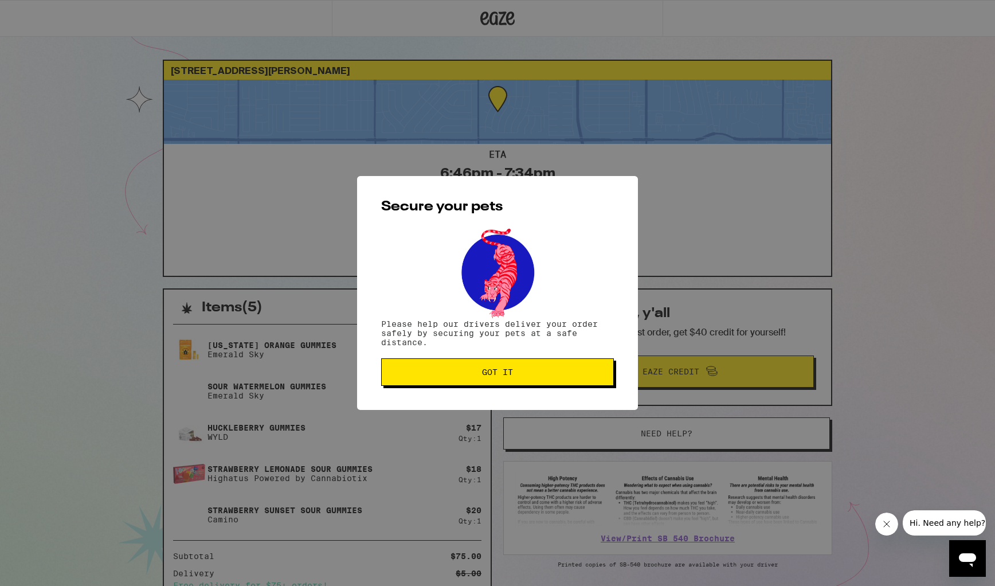
click at [498, 375] on span "Got it" at bounding box center [497, 372] width 31 height 8
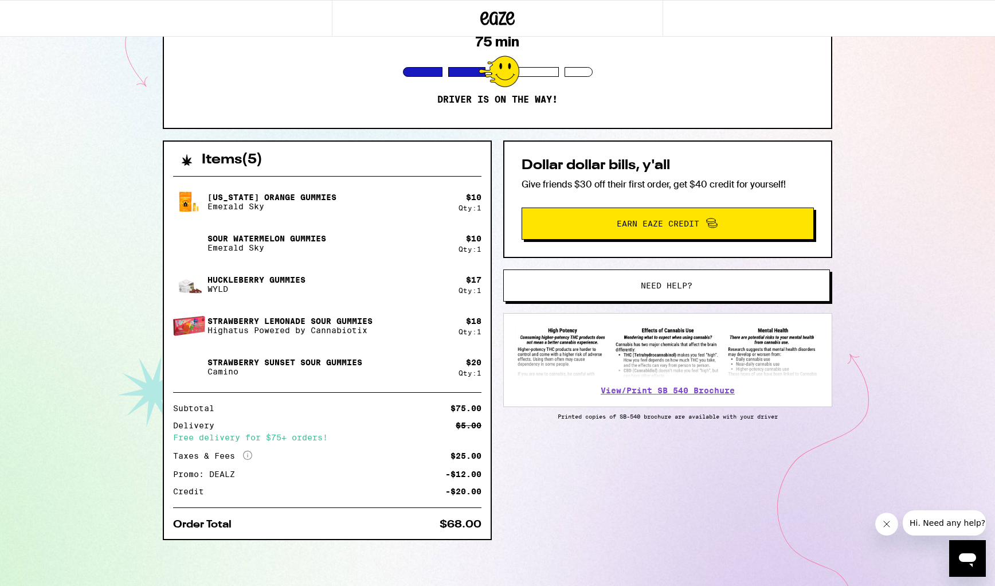
scroll to position [149, 0]
